Goal: Task Accomplishment & Management: Manage account settings

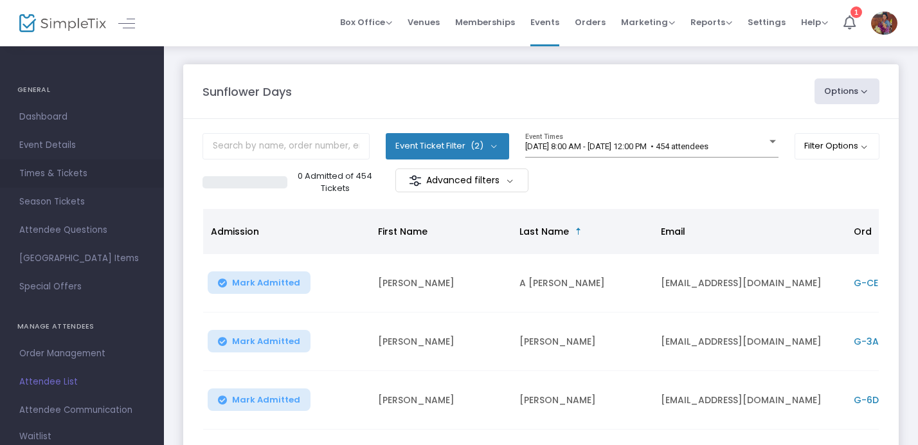
click at [66, 176] on span "Times & Tickets" at bounding box center [81, 173] width 125 height 17
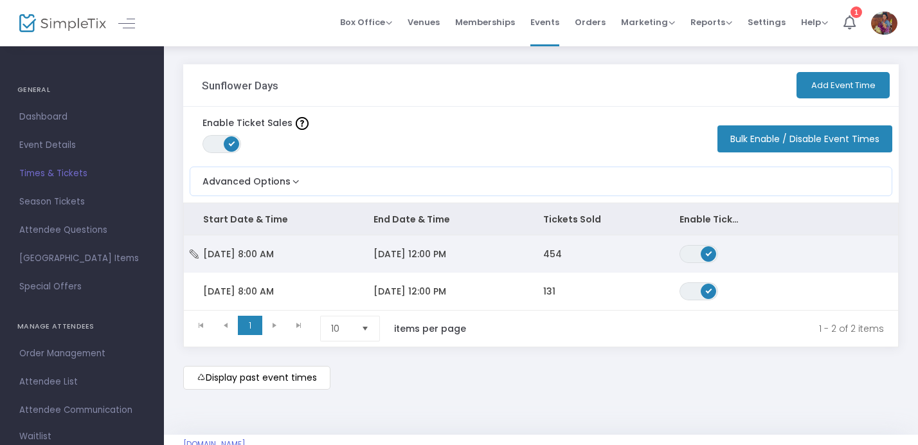
click at [229, 255] on span "[DATE] 8:00 AM" at bounding box center [238, 253] width 71 height 13
